Goal: Task Accomplishment & Management: Manage account settings

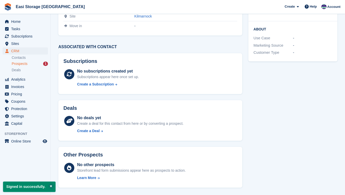
scroll to position [74, 0]
click at [21, 64] on span "Prospects" at bounding box center [20, 63] width 16 height 5
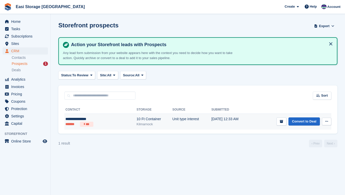
click at [326, 122] on icon at bounding box center [326, 121] width 3 height 3
click at [302, 149] on p "Delete prospect" at bounding box center [307, 148] width 44 height 7
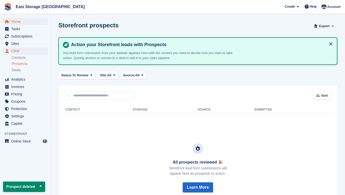
click at [16, 24] on span "Home" at bounding box center [26, 21] width 30 height 7
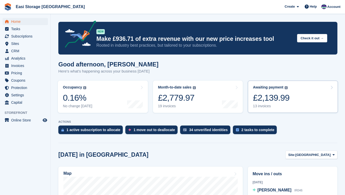
click at [281, 102] on div "£2,139.99" at bounding box center [271, 97] width 36 height 10
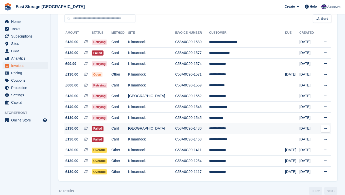
scroll to position [48, 0]
click at [17, 22] on span "Home" at bounding box center [26, 21] width 30 height 7
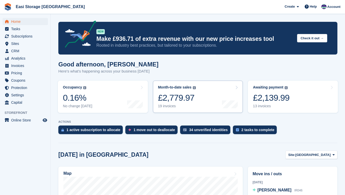
click at [200, 101] on link "Month-to-date sales The sum of all finalised invoices generated this month to d…" at bounding box center [198, 97] width 90 height 32
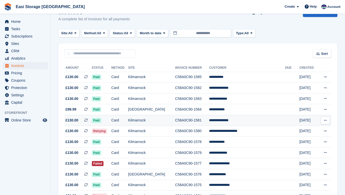
scroll to position [16, 0]
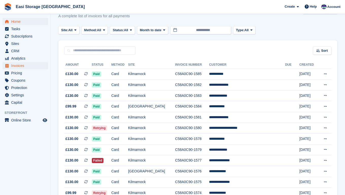
click at [13, 21] on span "Home" at bounding box center [26, 21] width 30 height 7
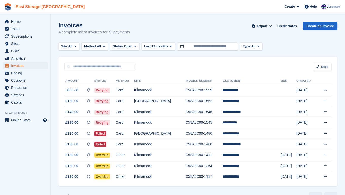
scroll to position [1, 0]
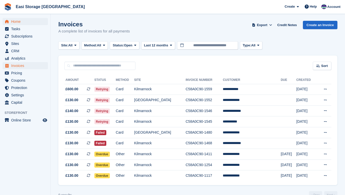
click at [15, 22] on span "Home" at bounding box center [26, 21] width 30 height 7
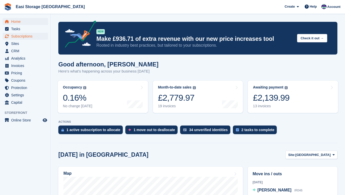
click at [26, 36] on span "Subscriptions" at bounding box center [26, 36] width 30 height 7
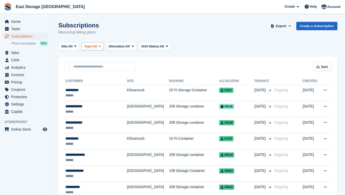
click at [101, 47] on icon at bounding box center [100, 46] width 2 height 3
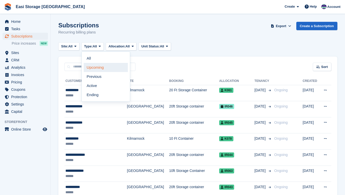
click at [101, 66] on link "Upcoming" at bounding box center [106, 67] width 44 height 9
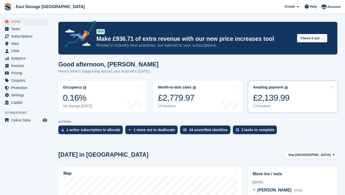
click at [280, 99] on div "£2,139.99" at bounding box center [271, 97] width 36 height 10
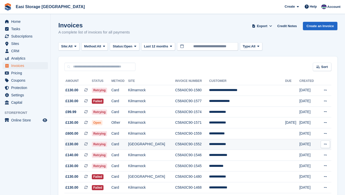
click at [173, 149] on td "[GEOGRAPHIC_DATA]" at bounding box center [151, 144] width 47 height 11
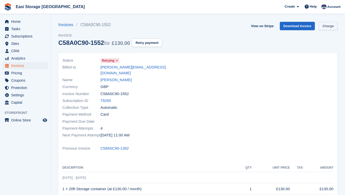
click at [326, 26] on link "Charge" at bounding box center [328, 26] width 18 height 8
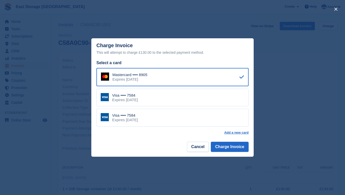
click at [170, 100] on div "Visa •••• 7584 Expires December 2031" at bounding box center [172, 98] width 152 height 18
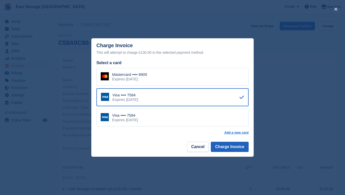
click at [219, 147] on button "Charge Invoice" at bounding box center [230, 147] width 38 height 10
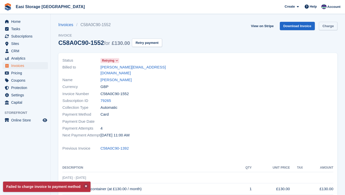
click at [325, 28] on link "Charge" at bounding box center [328, 26] width 18 height 8
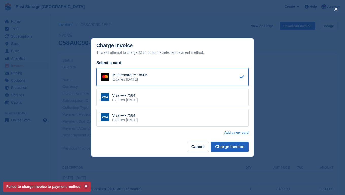
click at [222, 146] on button "Charge Invoice" at bounding box center [230, 147] width 38 height 10
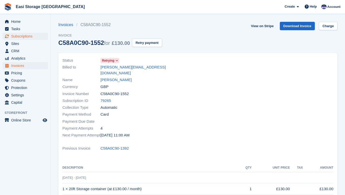
click at [27, 38] on span "Subscriptions" at bounding box center [26, 36] width 30 height 7
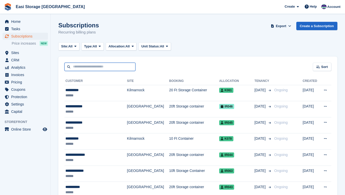
click at [74, 68] on input "text" at bounding box center [99, 67] width 71 height 8
type input "******"
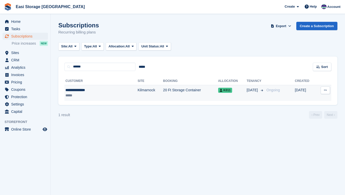
click at [103, 93] on div "*****" at bounding box center [89, 95] width 49 height 5
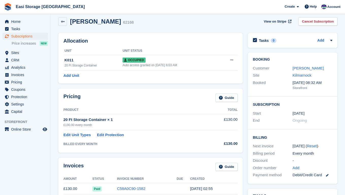
scroll to position [6, 0]
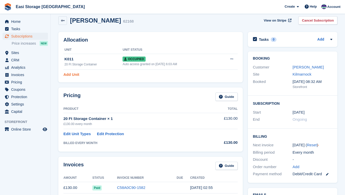
click at [75, 75] on link "Add Unit" at bounding box center [71, 75] width 16 height 6
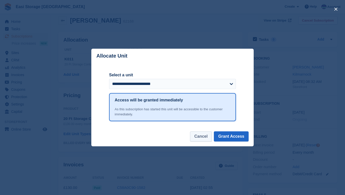
click at [200, 135] on button "Cancel" at bounding box center [201, 136] width 22 height 10
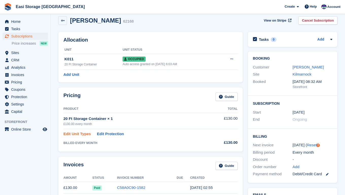
click at [79, 134] on link "Edit Unit Types" at bounding box center [76, 134] width 27 height 6
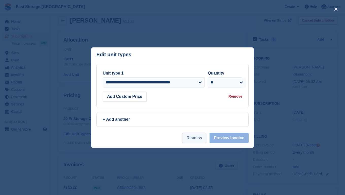
click at [193, 138] on button "Dismiss" at bounding box center [194, 138] width 24 height 10
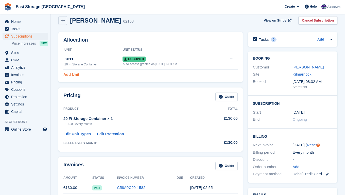
click at [73, 74] on link "Add Unit" at bounding box center [71, 75] width 16 height 6
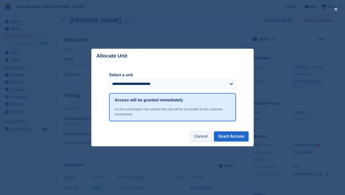
click at [202, 137] on button "Cancel" at bounding box center [201, 136] width 22 height 10
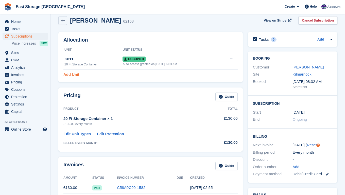
click at [74, 74] on link "Add Unit" at bounding box center [71, 75] width 16 height 6
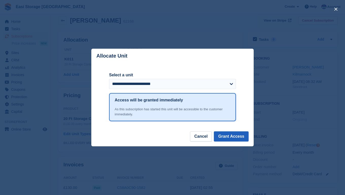
click at [225, 137] on button "Grant Access" at bounding box center [231, 136] width 35 height 10
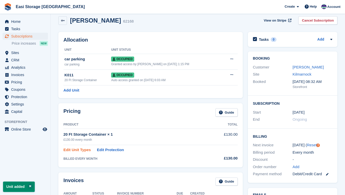
click at [78, 150] on link "Edit Unit Types" at bounding box center [76, 150] width 27 height 6
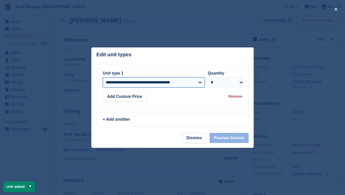
select select "*****"
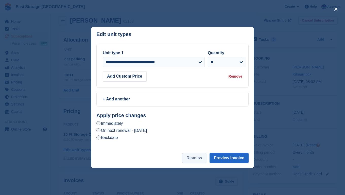
click at [197, 158] on button "Dismiss" at bounding box center [194, 158] width 24 height 10
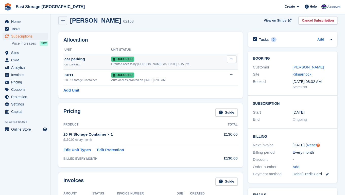
click at [233, 58] on icon at bounding box center [231, 58] width 3 height 3
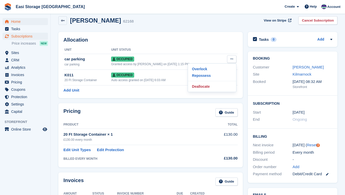
click at [16, 24] on span "Home" at bounding box center [26, 21] width 30 height 7
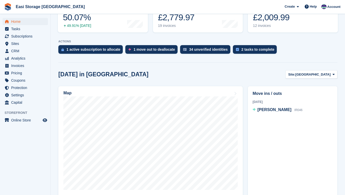
scroll to position [85, 0]
